Goal: Information Seeking & Learning: Learn about a topic

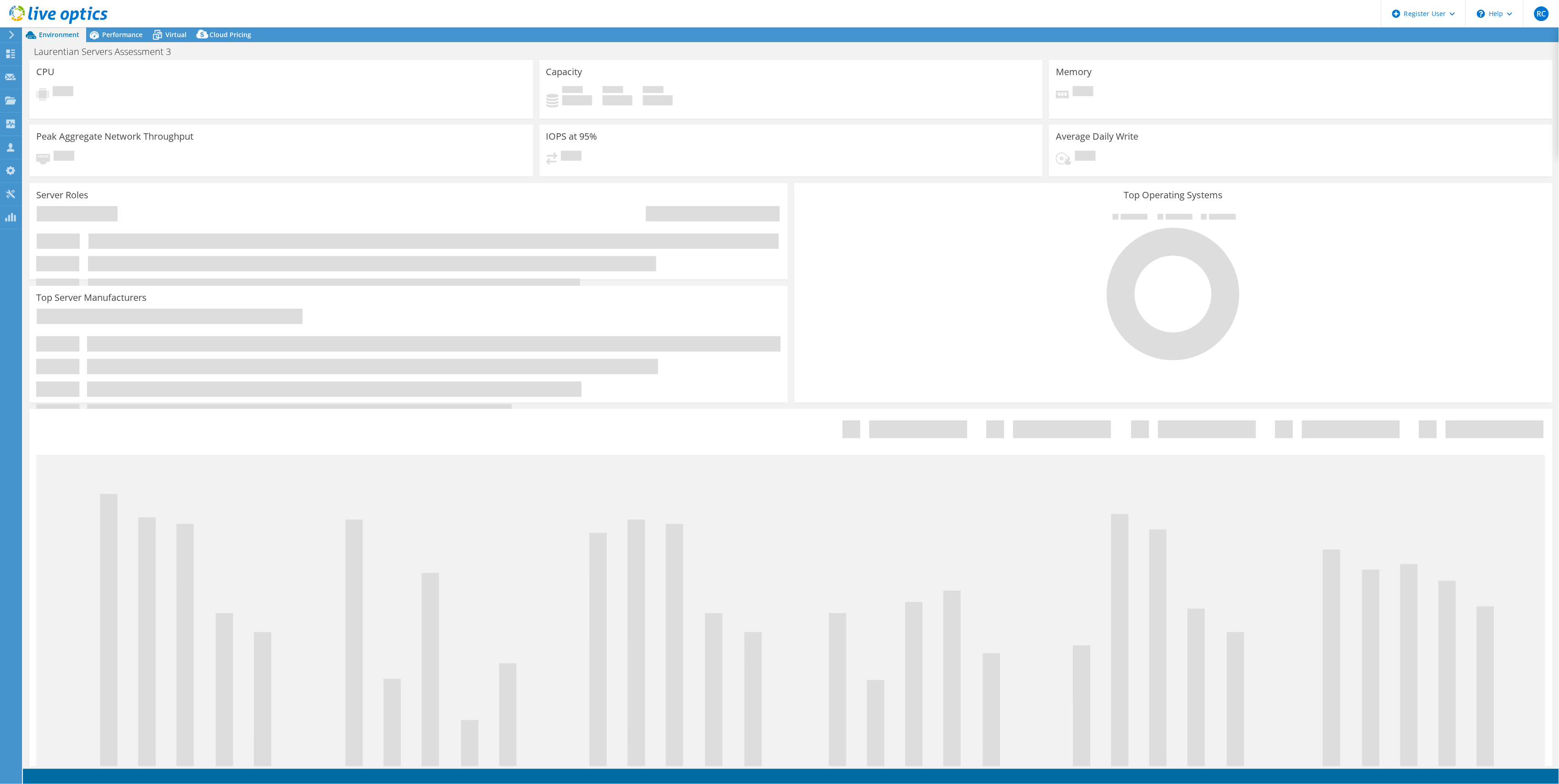
select select "USD"
select select "Canada"
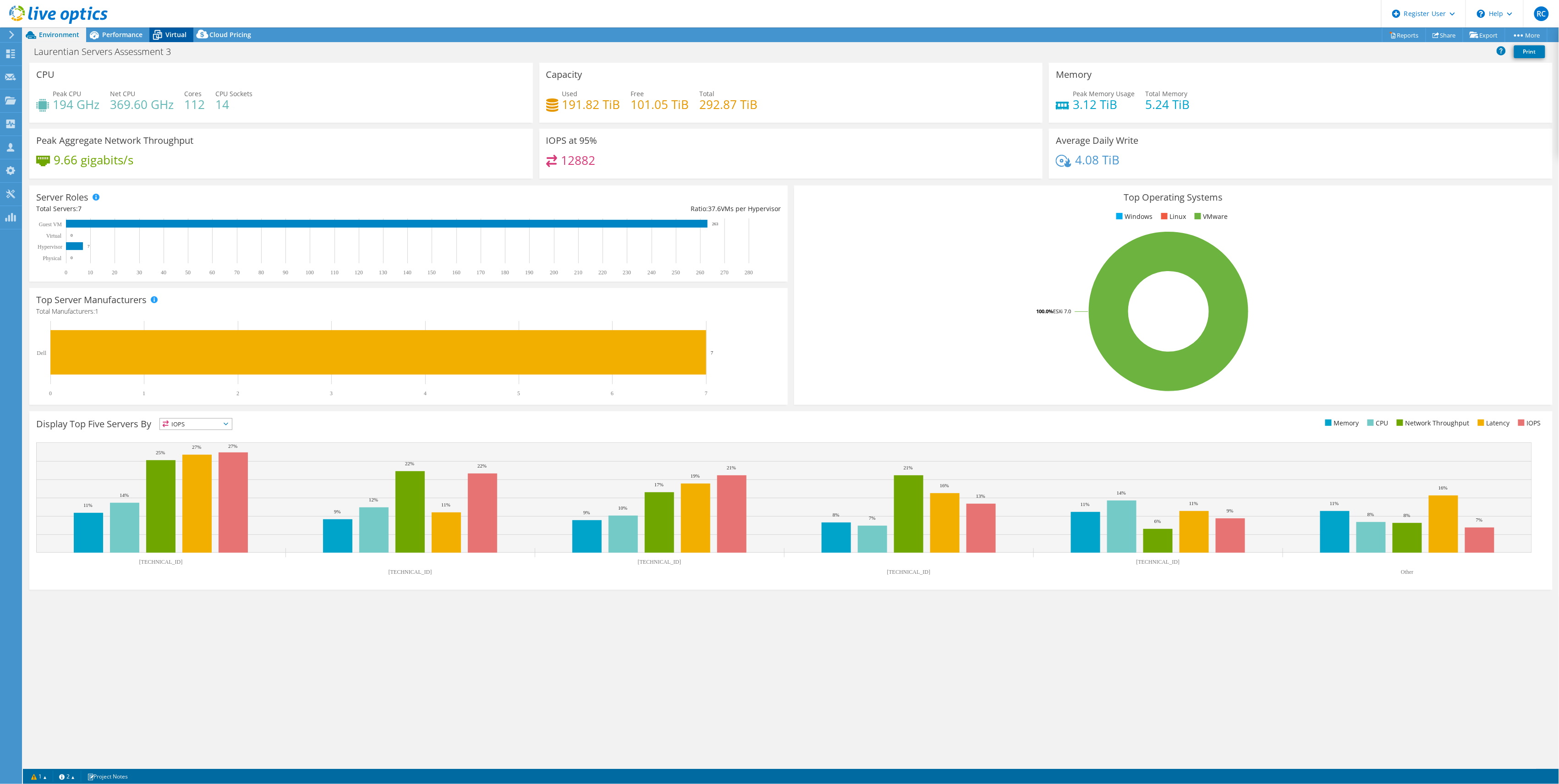
click at [171, 30] on span "Virtual" at bounding box center [175, 35] width 21 height 9
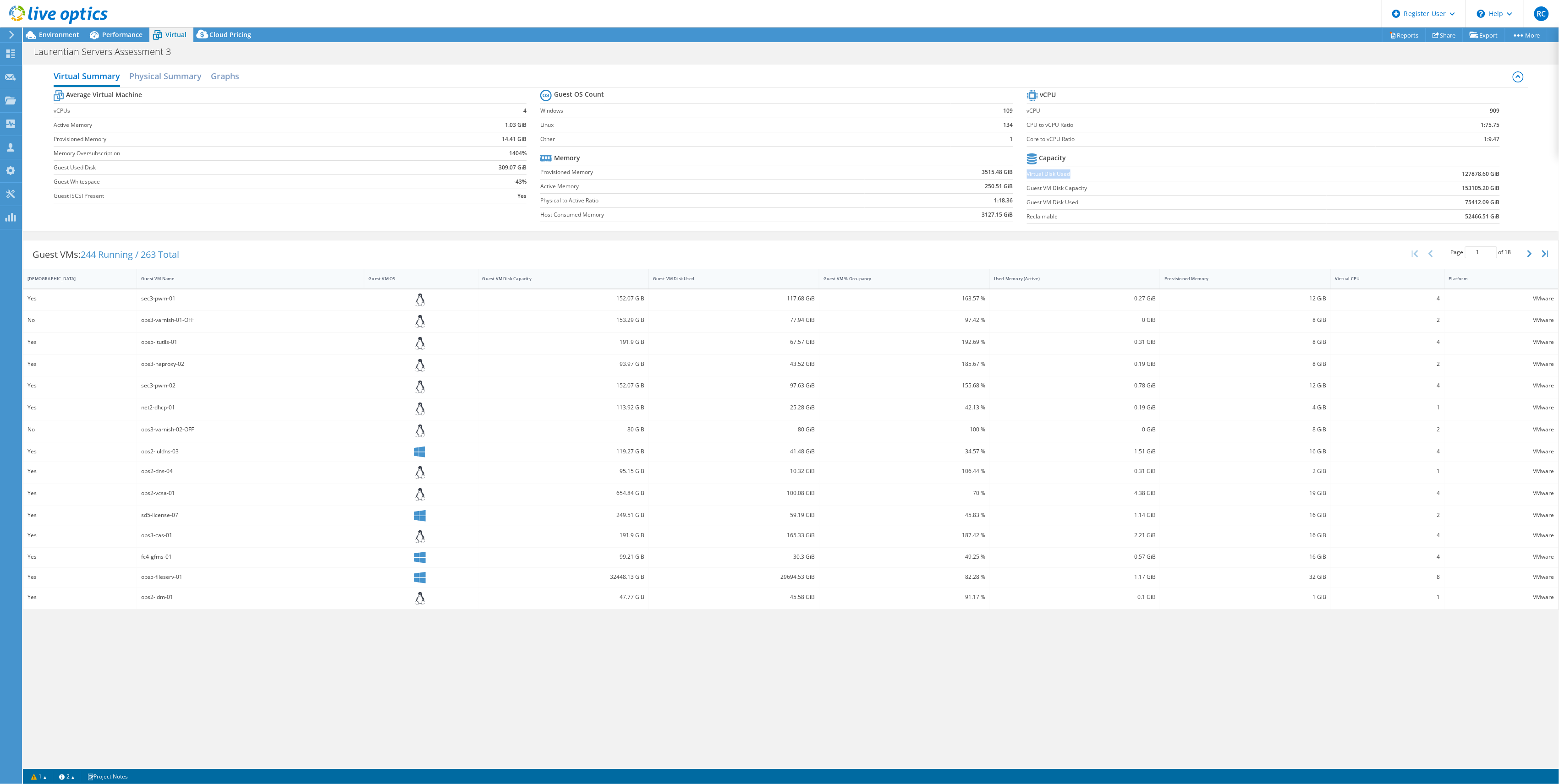
drag, startPoint x: 1073, startPoint y: 176, endPoint x: 1028, endPoint y: 176, distance: 45.0
click at [1028, 176] on label "Virtual Disk Used" at bounding box center [1177, 174] width 300 height 9
copy label "Virtual Disk Used"
drag, startPoint x: 1082, startPoint y: 205, endPoint x: 1027, endPoint y: 205, distance: 55.0
click at [1027, 205] on label "Guest VM Disk Used" at bounding box center [1177, 203] width 300 height 9
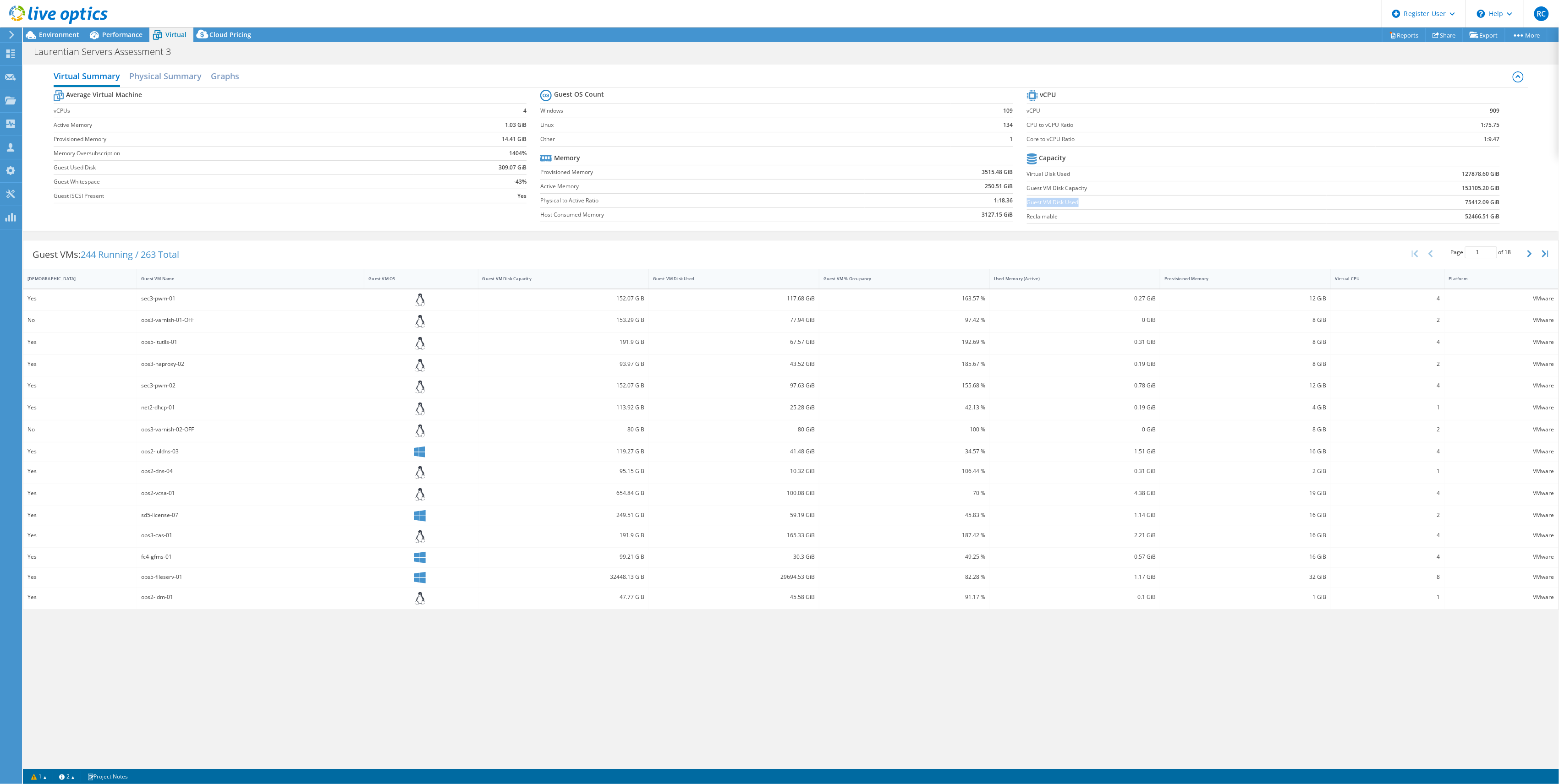
drag, startPoint x: 1027, startPoint y: 205, endPoint x: 1032, endPoint y: 205, distance: 5.0
copy label "Guest VM Disk Used"
click at [1085, 174] on label "Virtual Disk Used" at bounding box center [1177, 174] width 300 height 9
drag, startPoint x: 1488, startPoint y: 174, endPoint x: 1464, endPoint y: 174, distance: 24.0
click at [1464, 174] on b "127878.60 GiB" at bounding box center [1480, 174] width 37 height 9
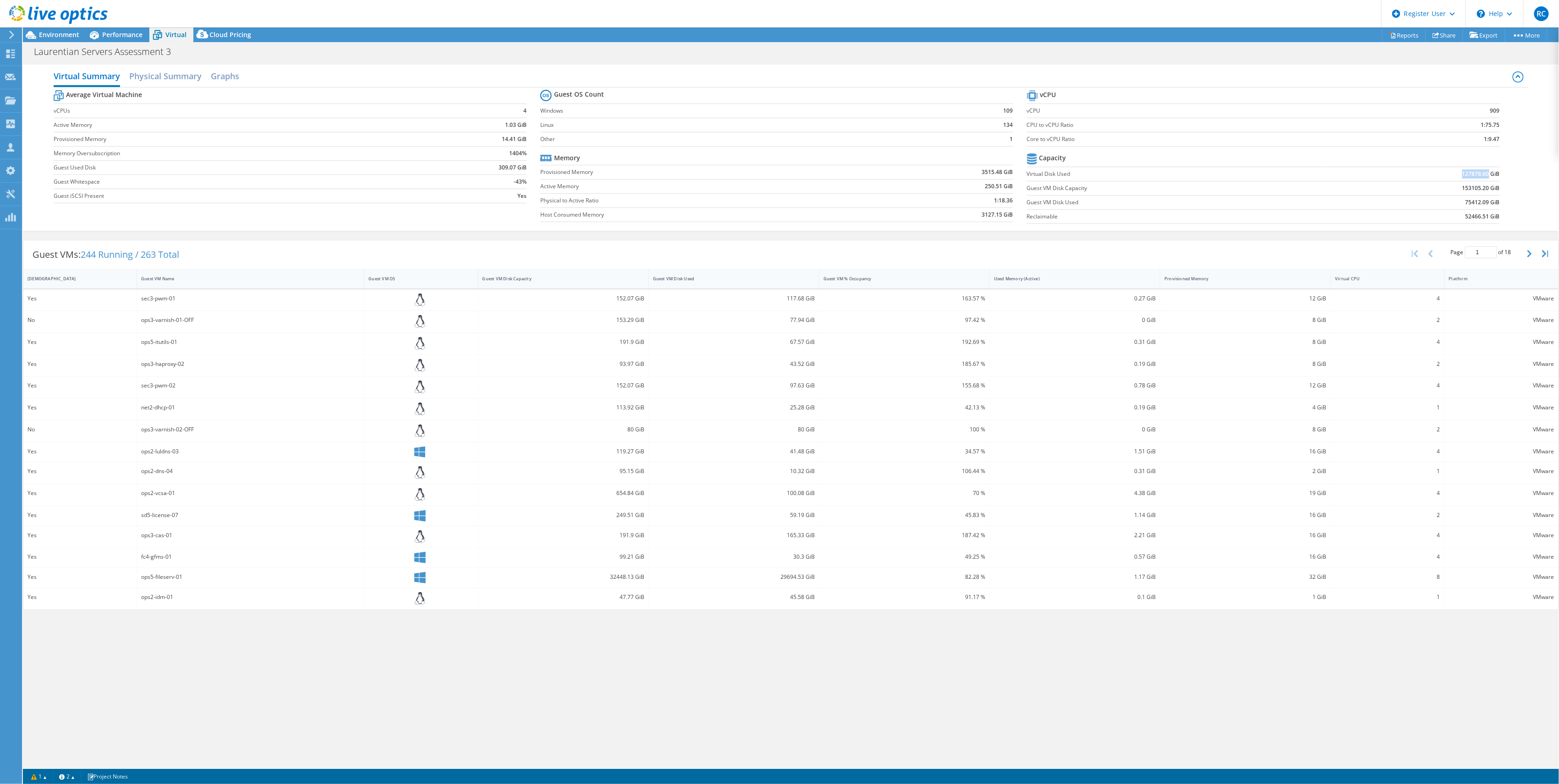
copy b "127878.60"
click at [65, 35] on span "Environment" at bounding box center [59, 35] width 40 height 9
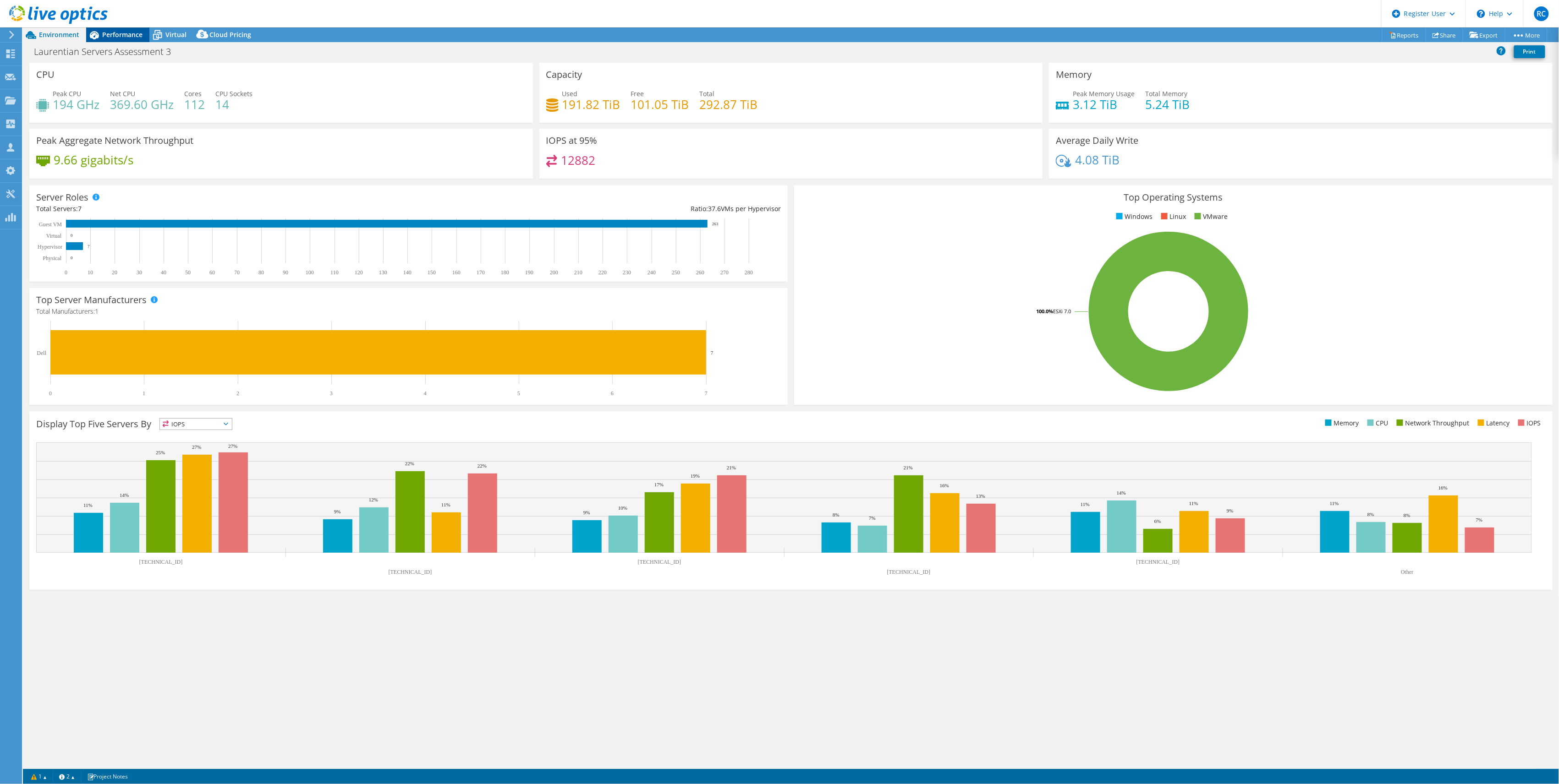
click at [126, 37] on span "Performance" at bounding box center [122, 35] width 40 height 9
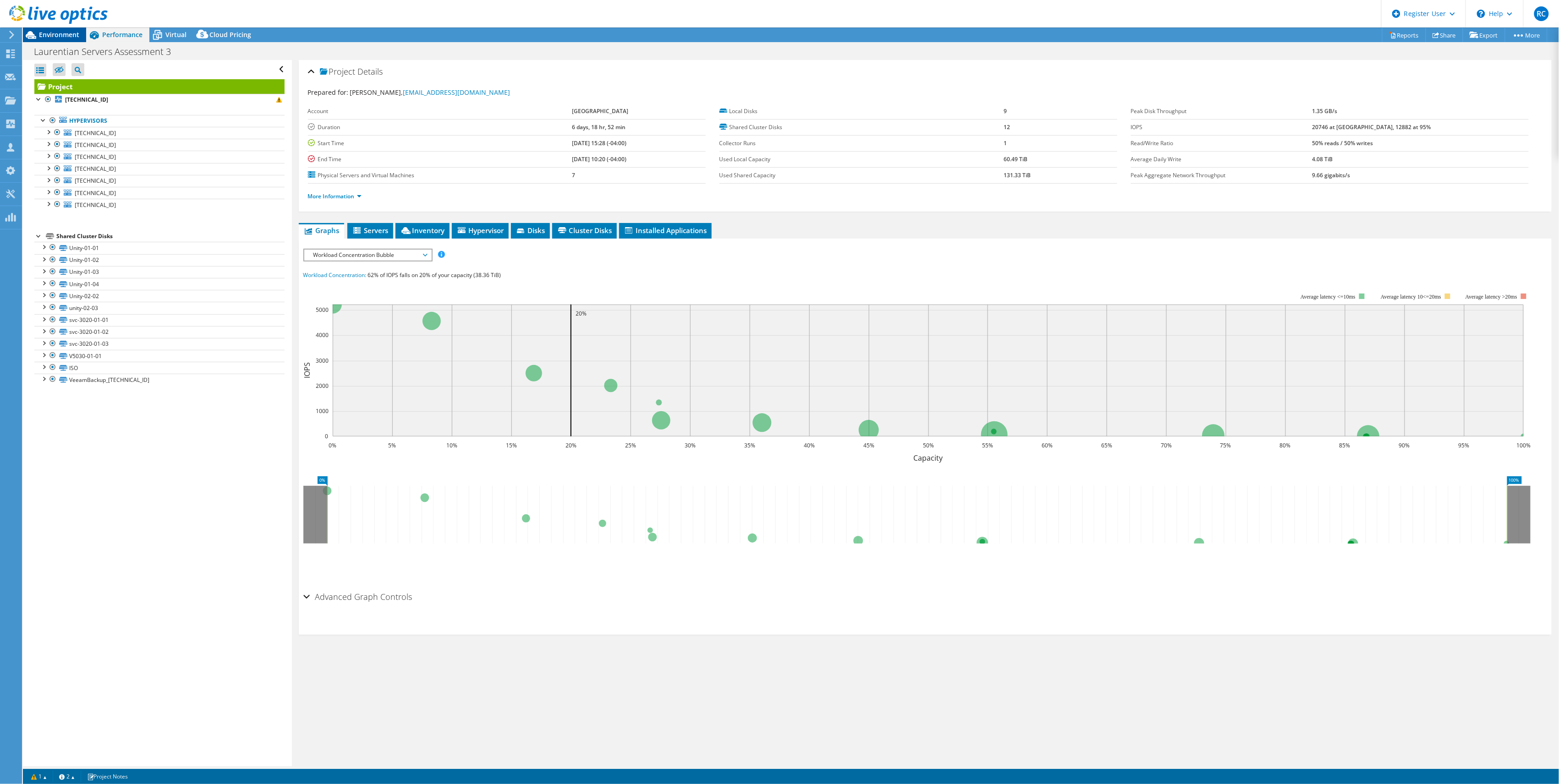
click at [70, 37] on span "Environment" at bounding box center [59, 35] width 40 height 9
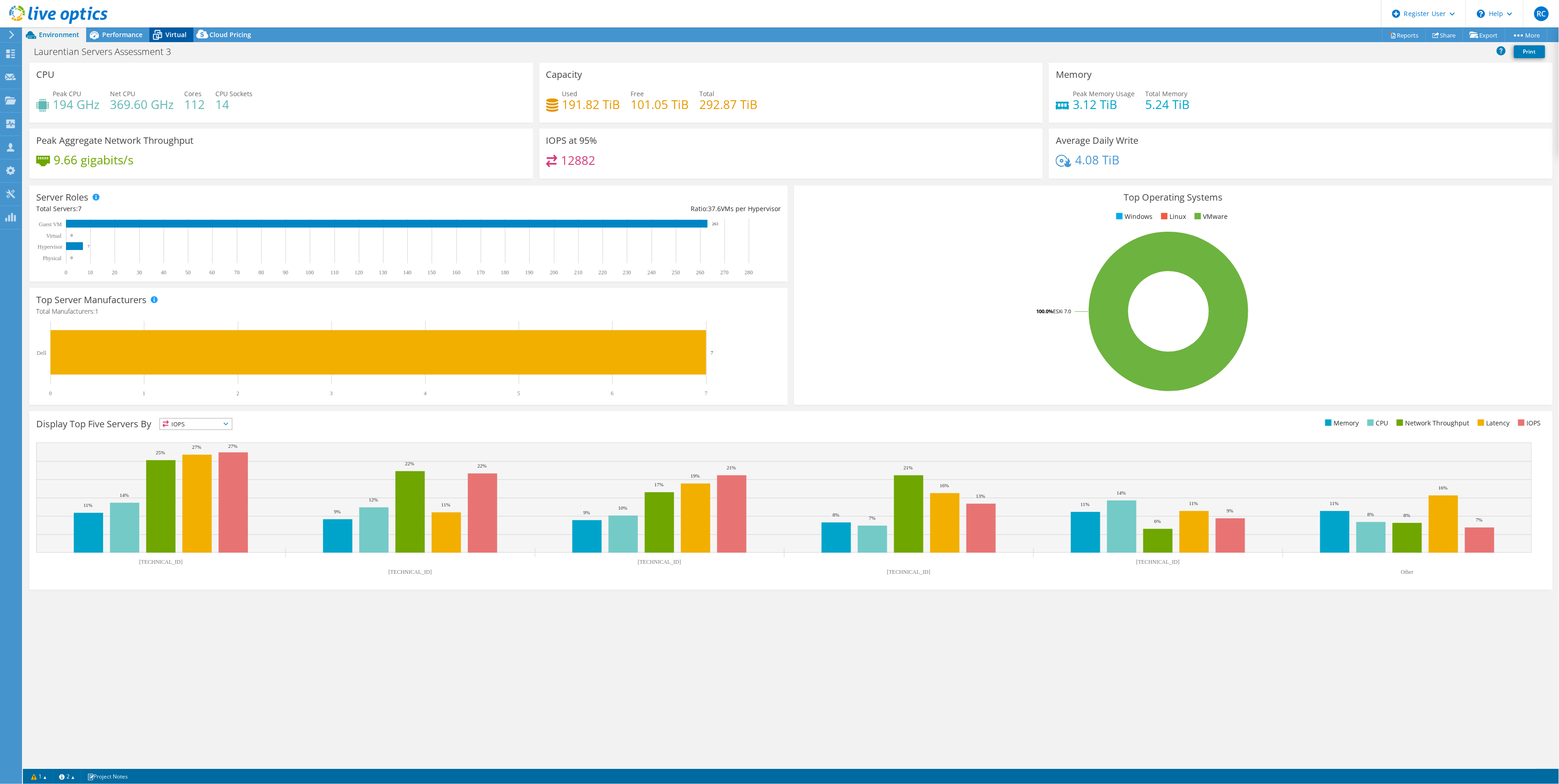
click at [169, 34] on span "Virtual" at bounding box center [175, 35] width 21 height 9
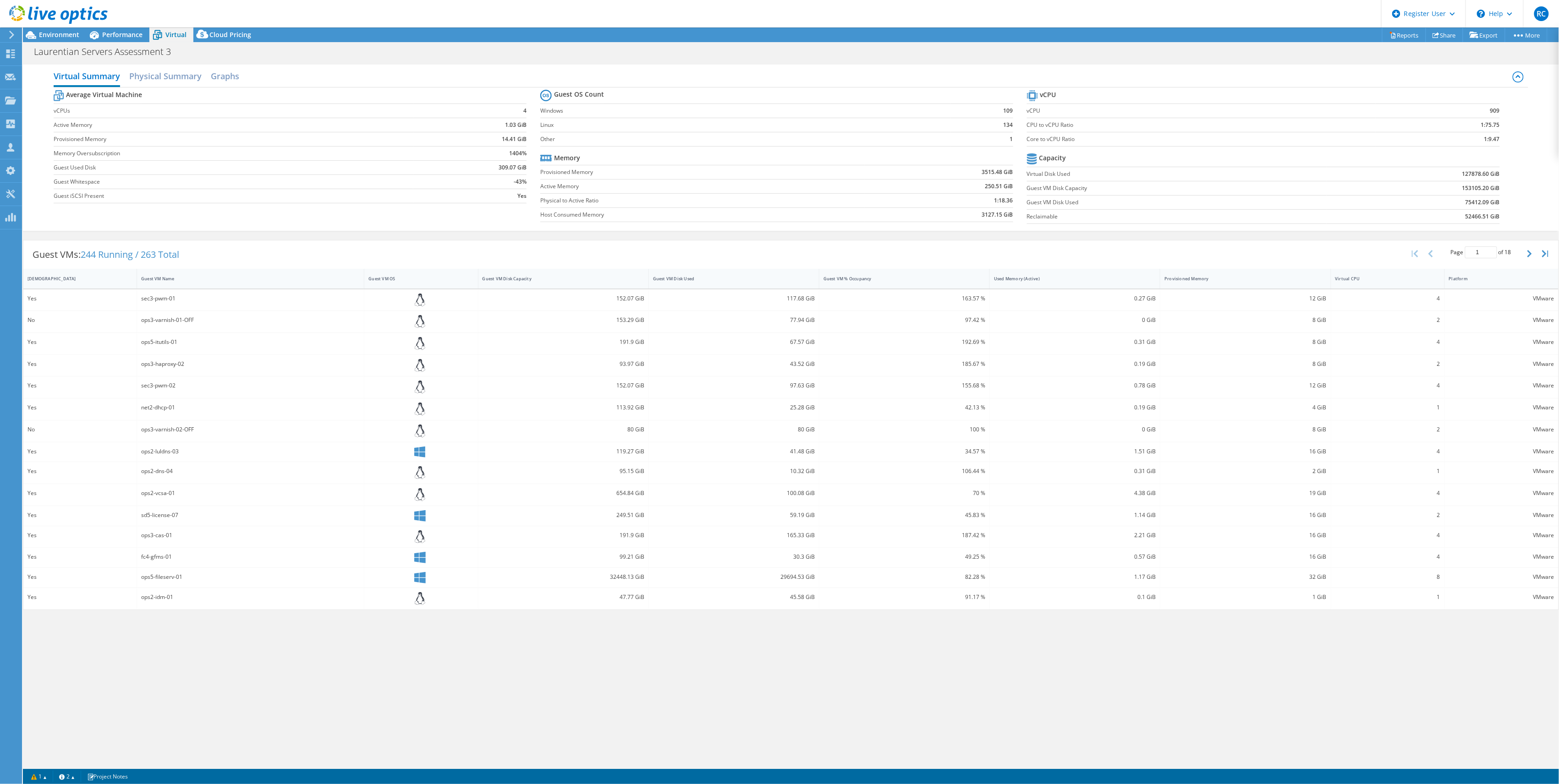
click at [617, 578] on div "32448.13 GiB" at bounding box center [563, 577] width 162 height 10
drag, startPoint x: 617, startPoint y: 581, endPoint x: 627, endPoint y: 581, distance: 10.0
click at [627, 581] on div "32448.13 GiB" at bounding box center [563, 577] width 162 height 10
click at [609, 285] on div "Guest VM Disk Capacity" at bounding box center [557, 279] width 159 height 15
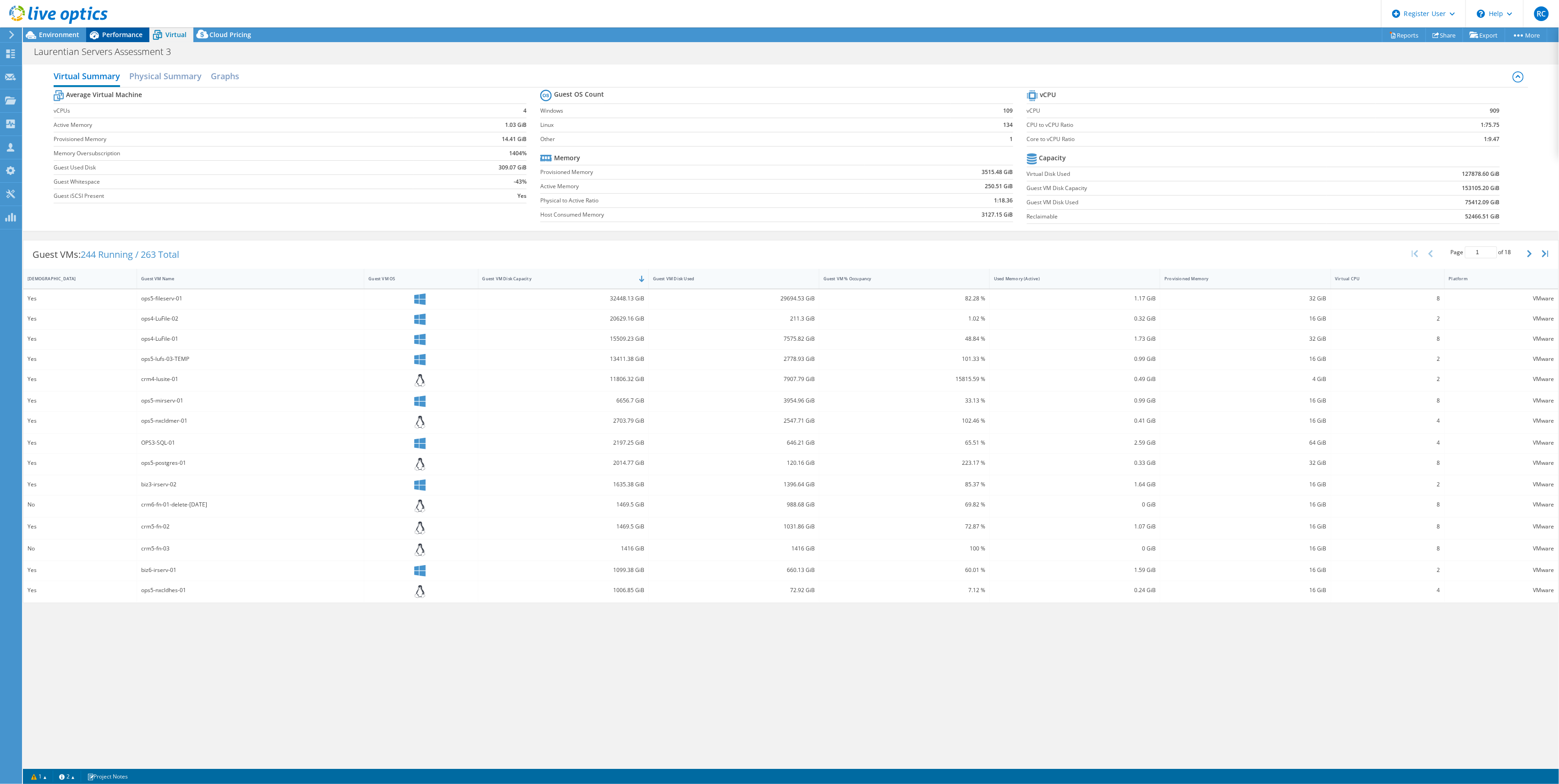
click at [113, 32] on span "Performance" at bounding box center [122, 35] width 40 height 9
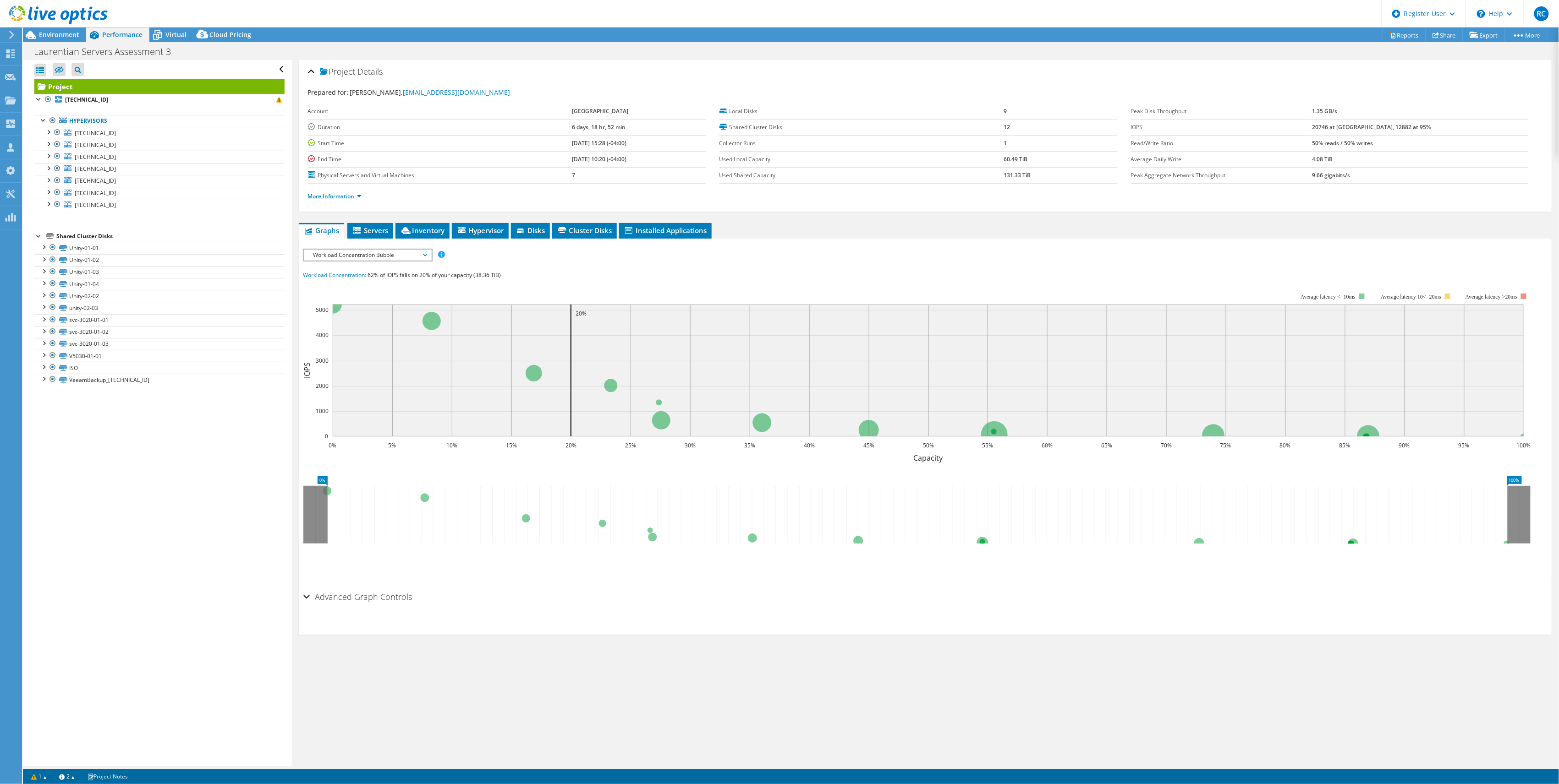
click at [334, 198] on link "More Information" at bounding box center [334, 196] width 54 height 8
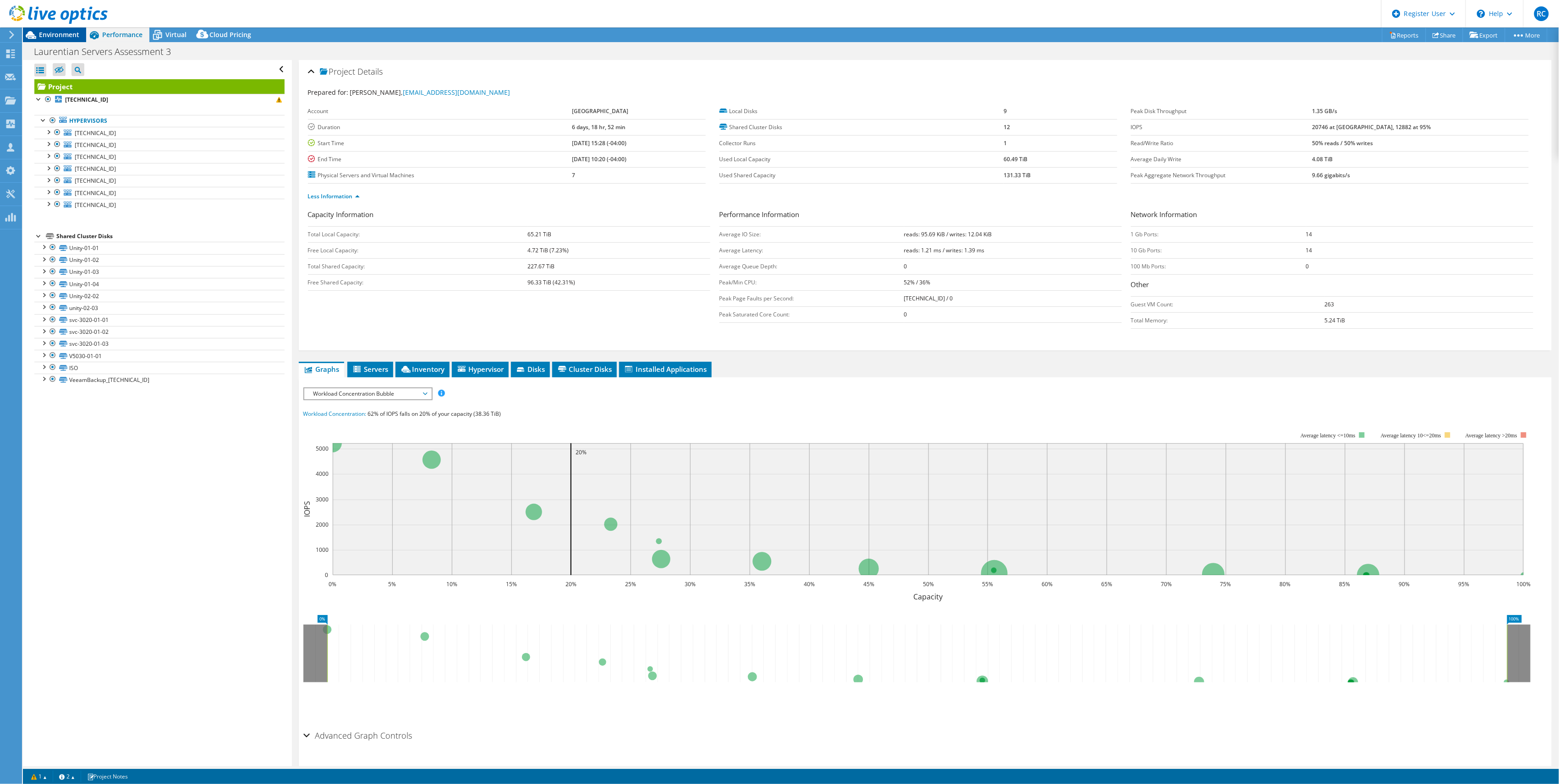
click at [66, 34] on span "Environment" at bounding box center [59, 35] width 40 height 9
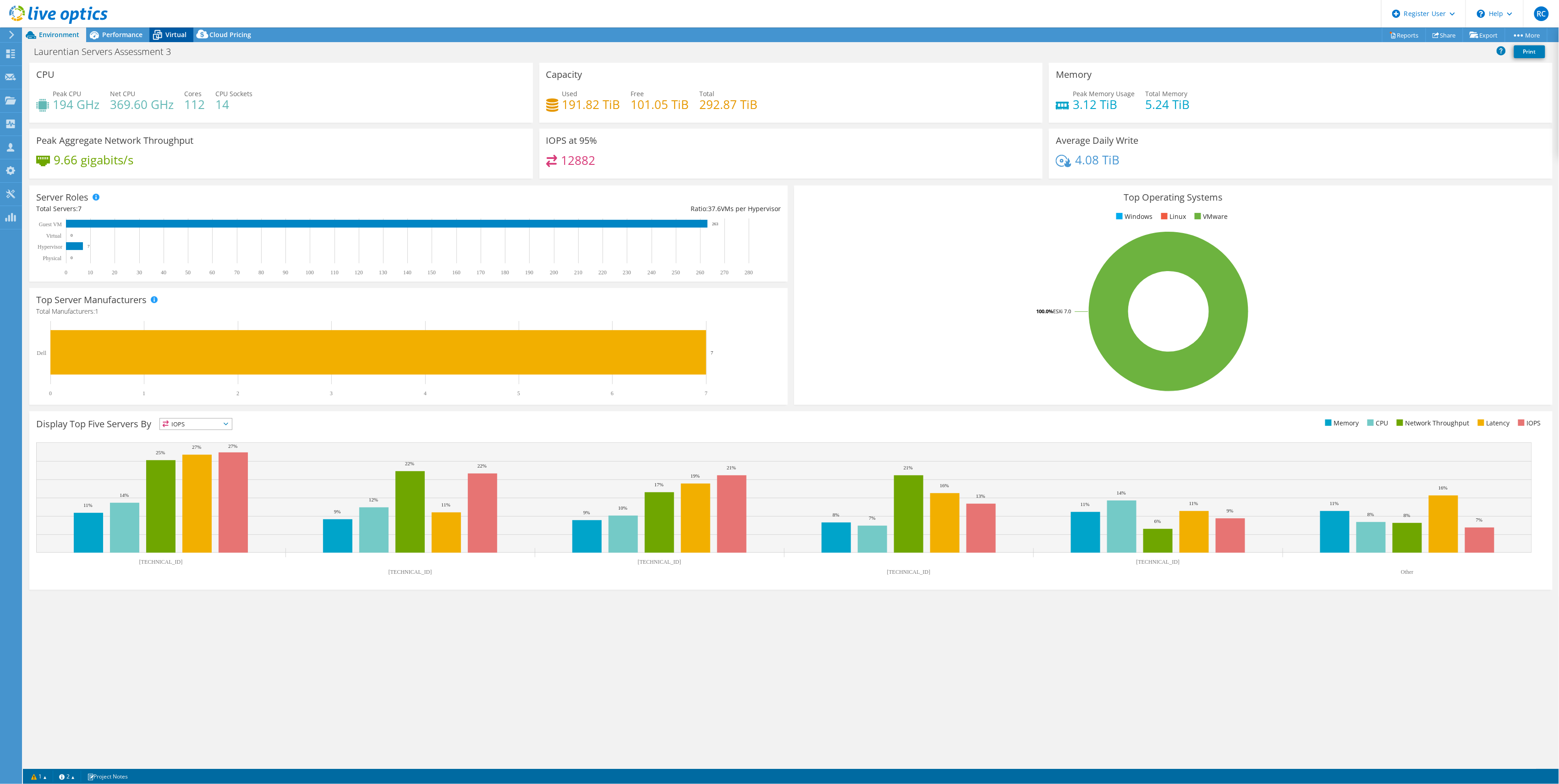
click at [173, 33] on span "Virtual" at bounding box center [175, 35] width 21 height 9
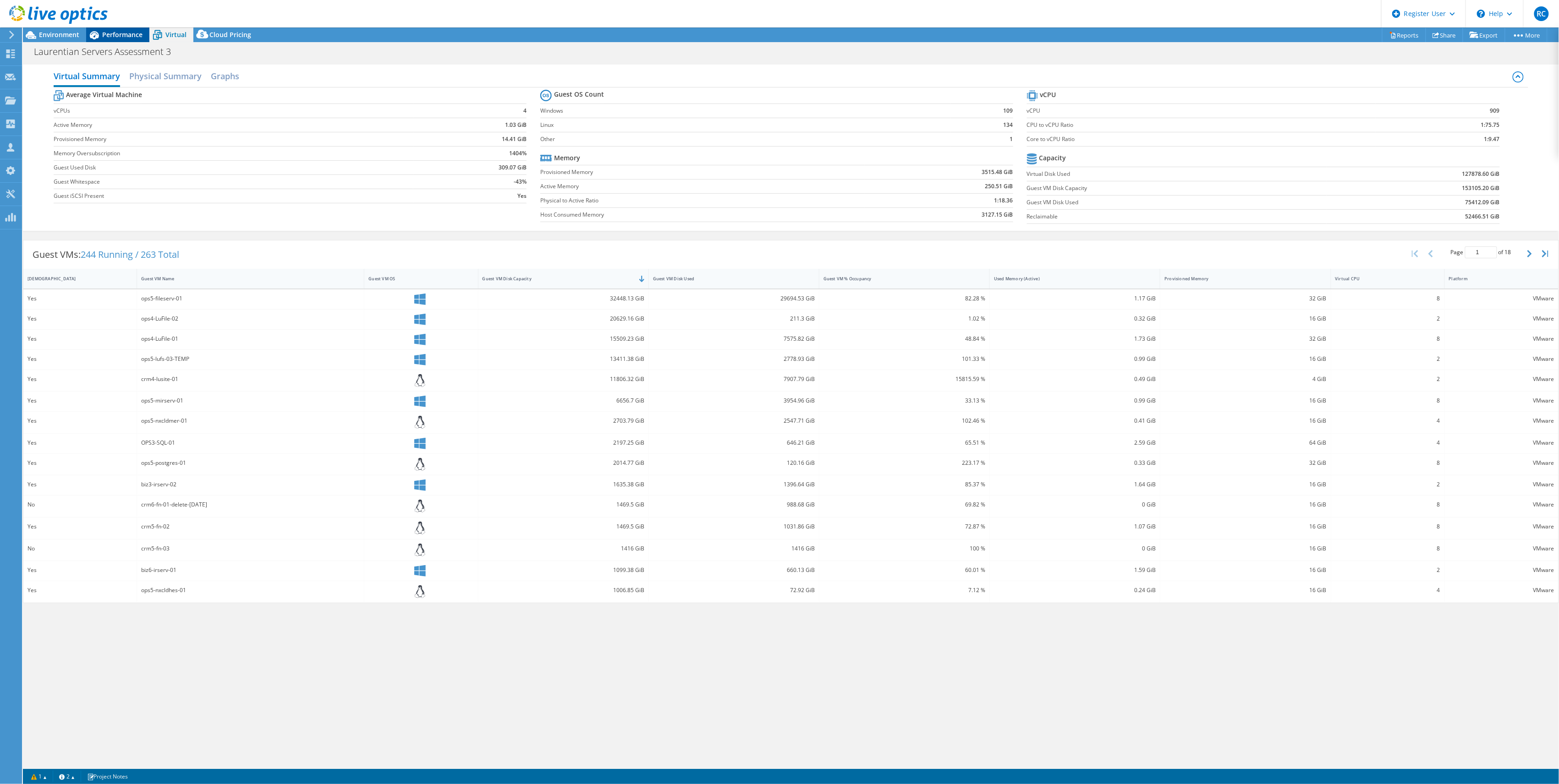
click at [130, 30] on span "Performance" at bounding box center [122, 35] width 40 height 9
